Goal: Transaction & Acquisition: Purchase product/service

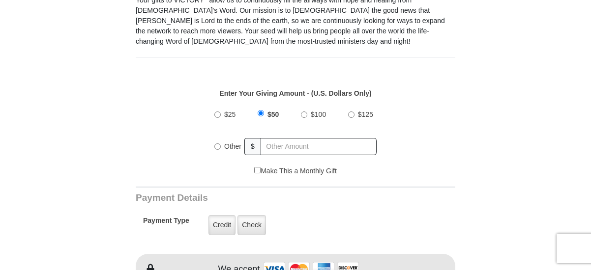
scroll to position [344, 0]
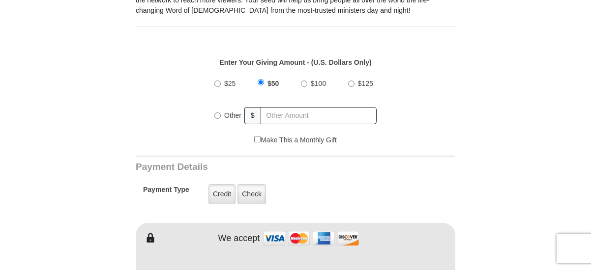
click at [305, 71] on div "$100" at bounding box center [315, 83] width 29 height 25
click at [304, 81] on input "$100" at bounding box center [304, 84] width 6 height 6
radio input "true"
click at [214, 184] on label "Credit" at bounding box center [222, 194] width 27 height 20
click at [0, 0] on input "Credit" at bounding box center [0, 0] width 0 height 0
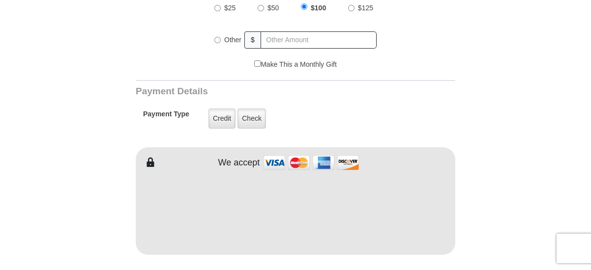
scroll to position [443, 0]
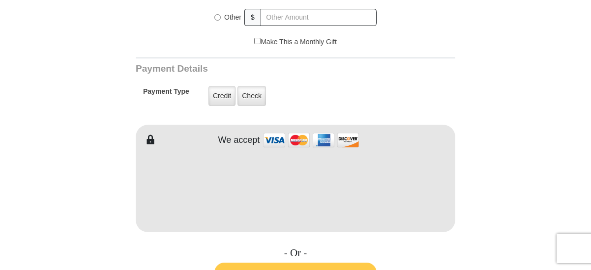
type input "Scott"
type input "Populorum"
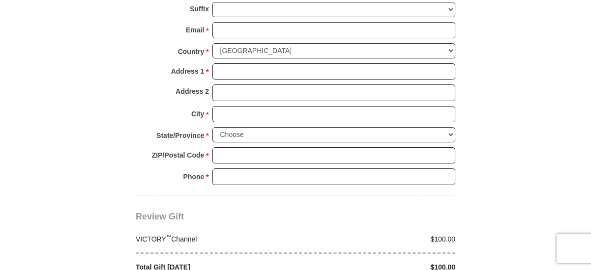
scroll to position [885, 0]
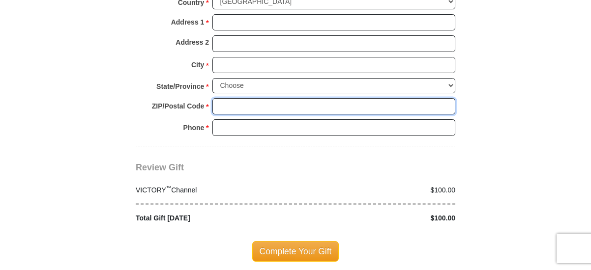
click at [248, 98] on input "ZIP/Postal Code *" at bounding box center [333, 106] width 243 height 17
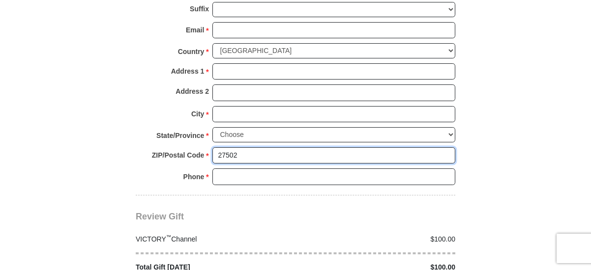
scroll to position [787, 0]
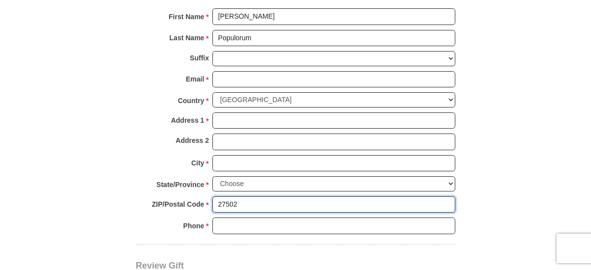
type input "27502"
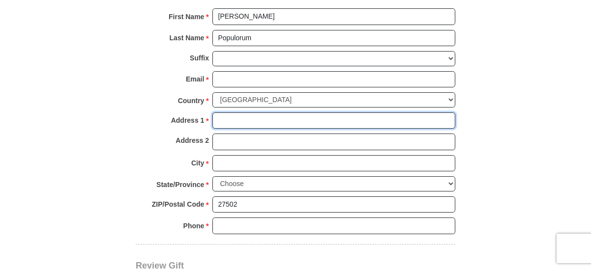
click at [232, 113] on input "Address 1 *" at bounding box center [333, 121] width 243 height 17
type input "2001 FRISSELL AVE"
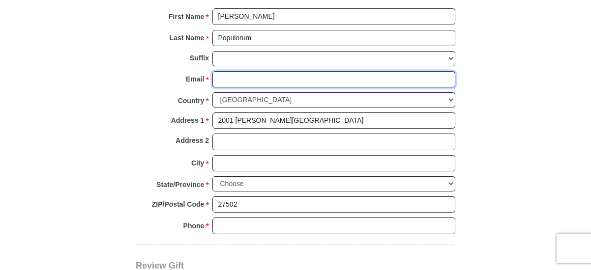
type input "populorum@gmail.com"
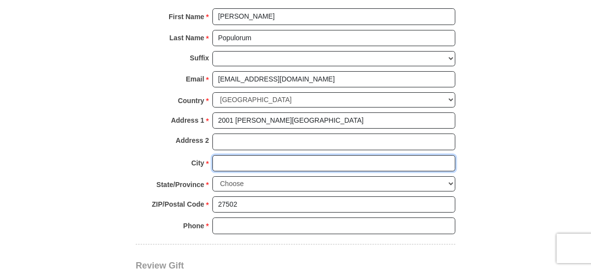
type input "APEX"
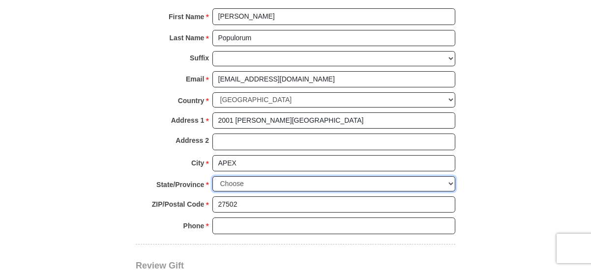
select select "NC"
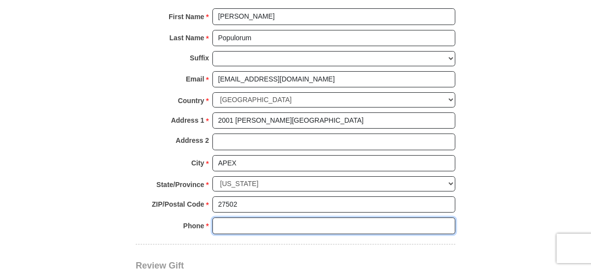
type input "9192740457"
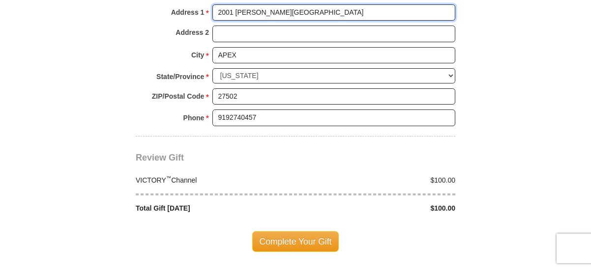
scroll to position [934, 0]
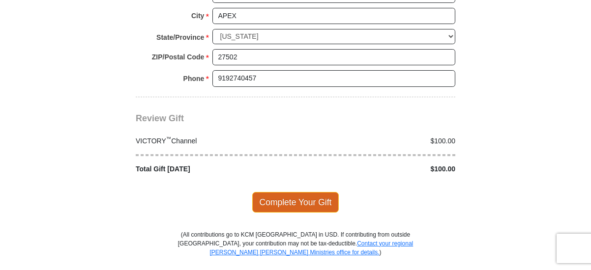
click at [298, 192] on span "Complete Your Gift" at bounding box center [295, 202] width 87 height 21
